Goal: Task Accomplishment & Management: Manage account settings

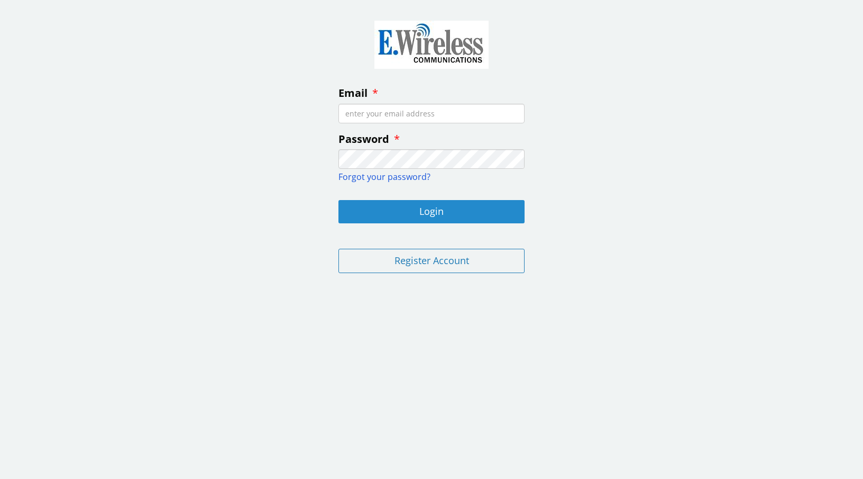
type input "[EMAIL_ADDRESS][DOMAIN_NAME]"
click at [417, 213] on button "Login" at bounding box center [432, 211] width 186 height 23
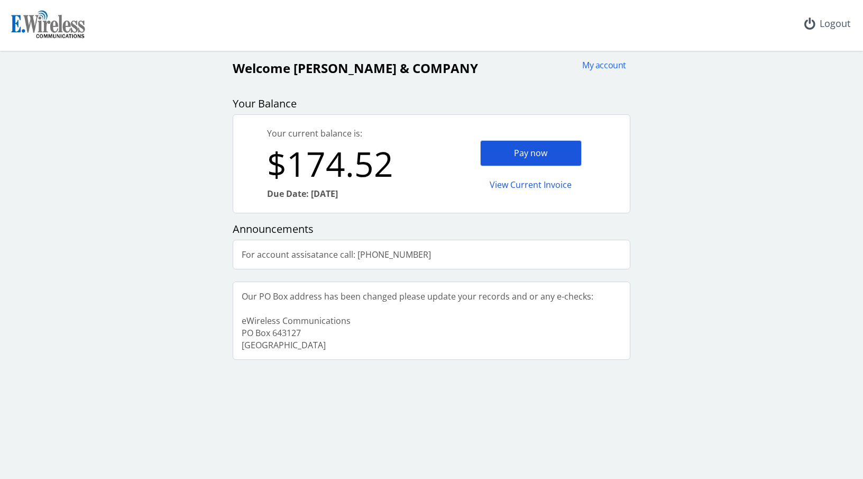
click at [518, 157] on div "Pay now" at bounding box center [531, 153] width 102 height 26
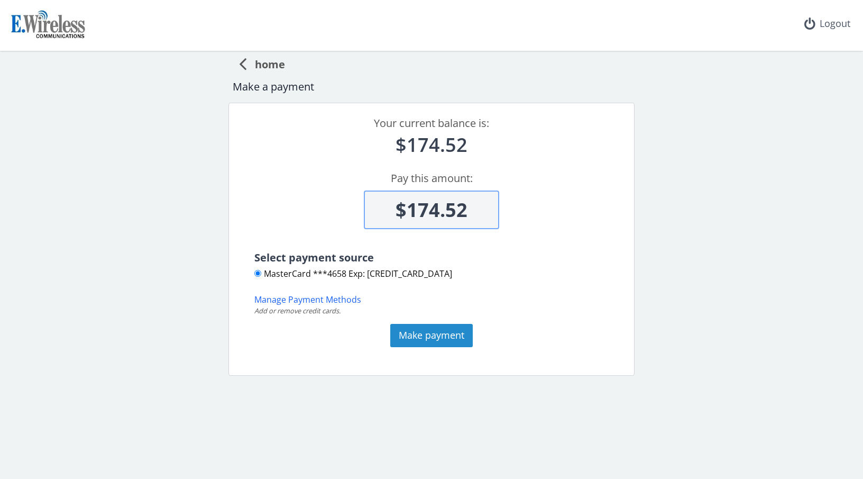
click at [425, 334] on button "Make payment" at bounding box center [431, 335] width 83 height 23
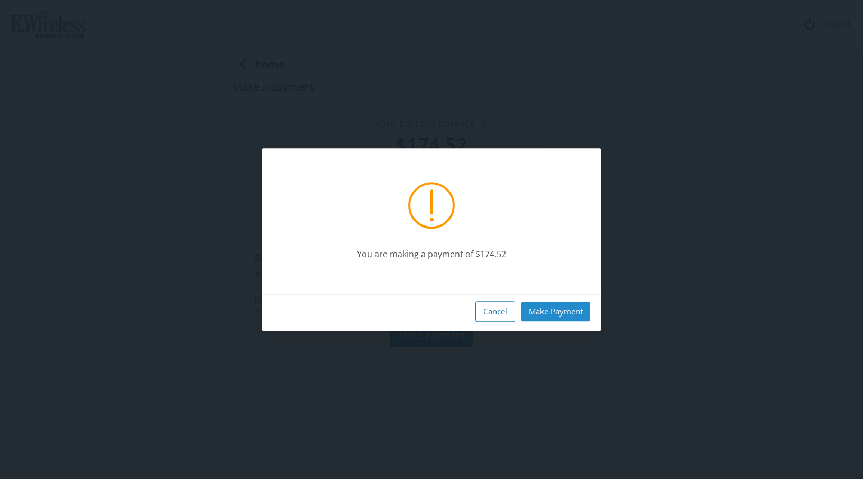
click at [534, 311] on button "Make Payment" at bounding box center [556, 312] width 69 height 20
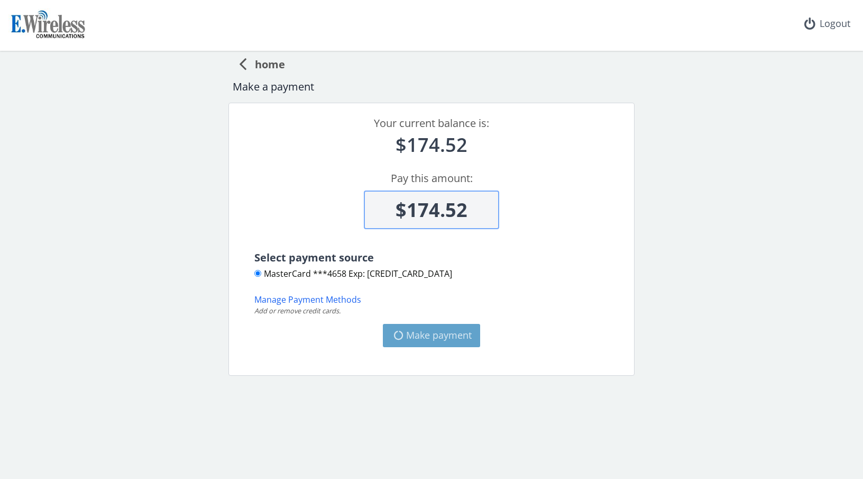
type input "$0"
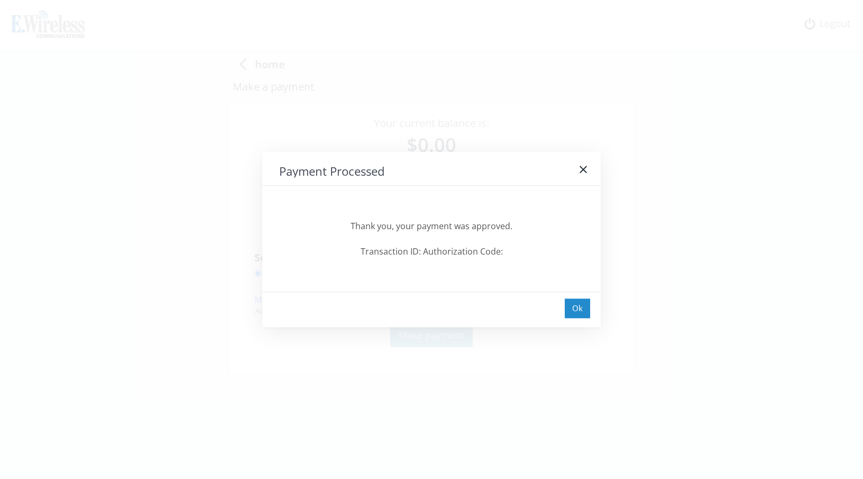
click at [575, 300] on div "Ok" at bounding box center [577, 308] width 25 height 20
